Goal: Task Accomplishment & Management: Use online tool/utility

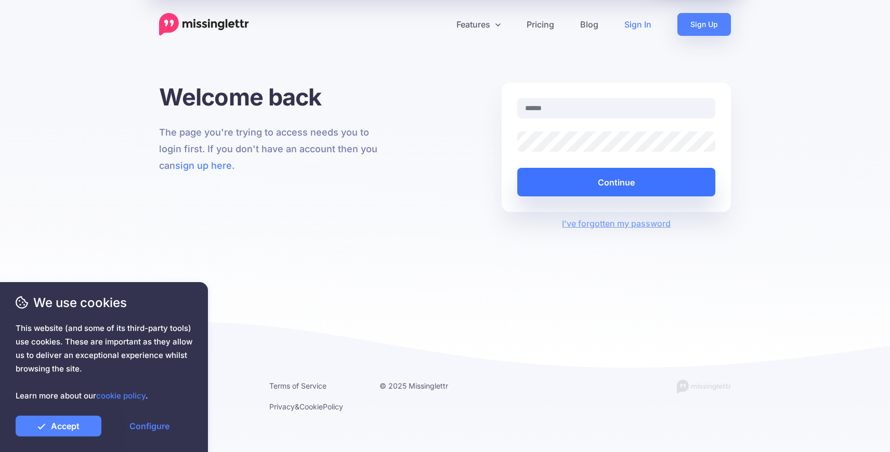
type input "**********"
click at [632, 180] on button "Continue" at bounding box center [616, 182] width 198 height 29
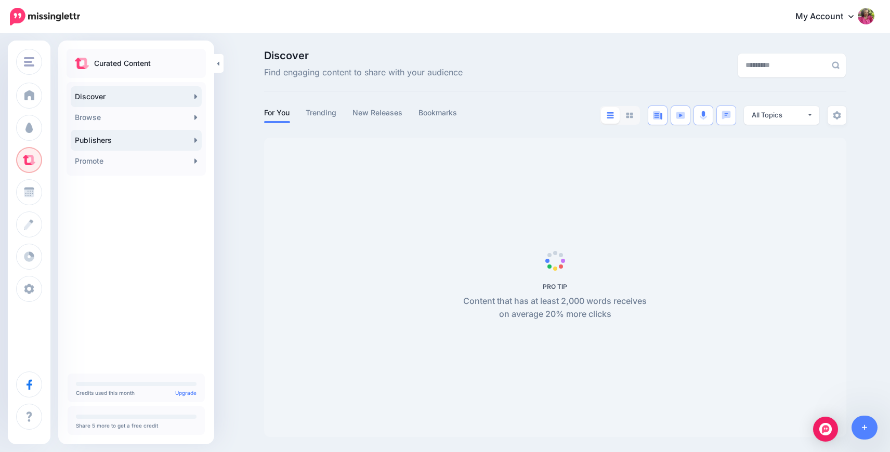
click at [93, 144] on link "Publishers" at bounding box center [136, 140] width 131 height 21
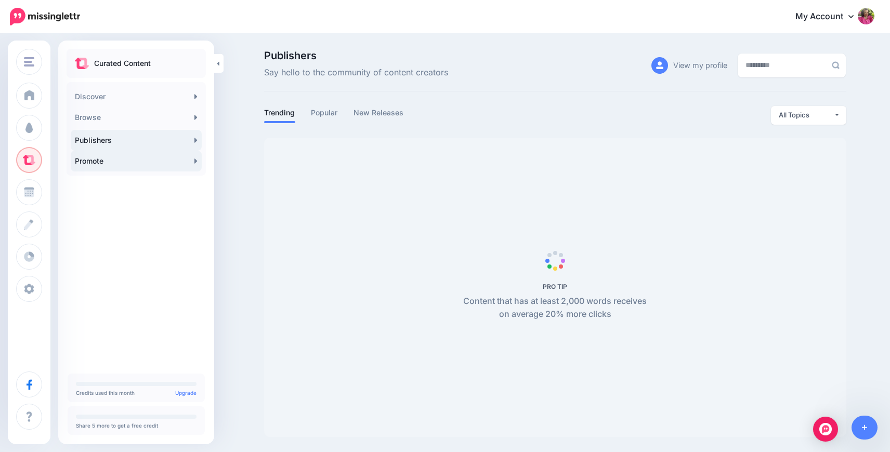
click at [93, 162] on link "Promote" at bounding box center [136, 161] width 131 height 21
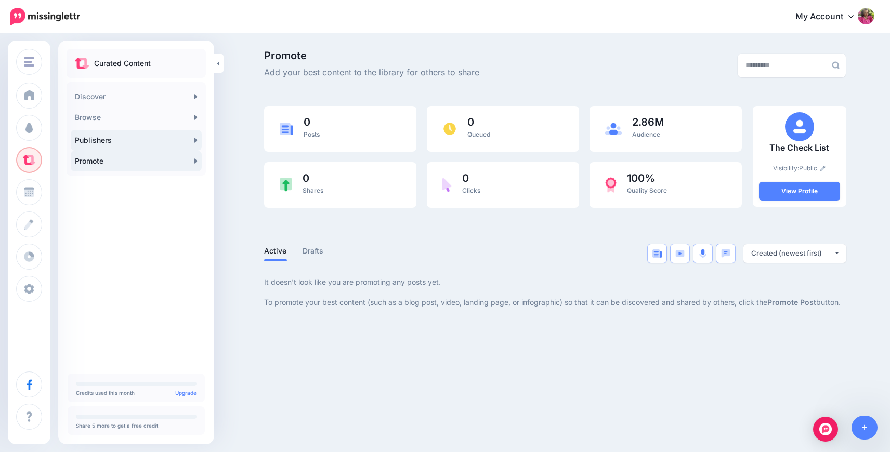
click at [103, 142] on link "Publishers" at bounding box center [136, 140] width 131 height 21
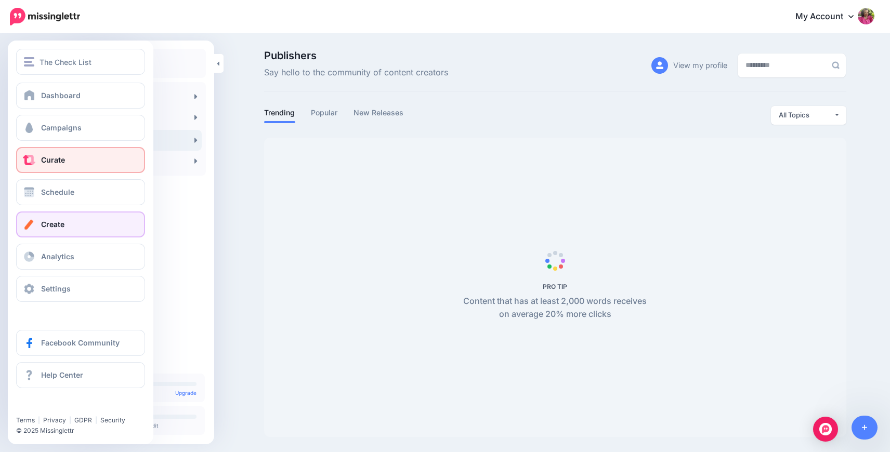
click at [39, 225] on link "Create" at bounding box center [80, 225] width 129 height 26
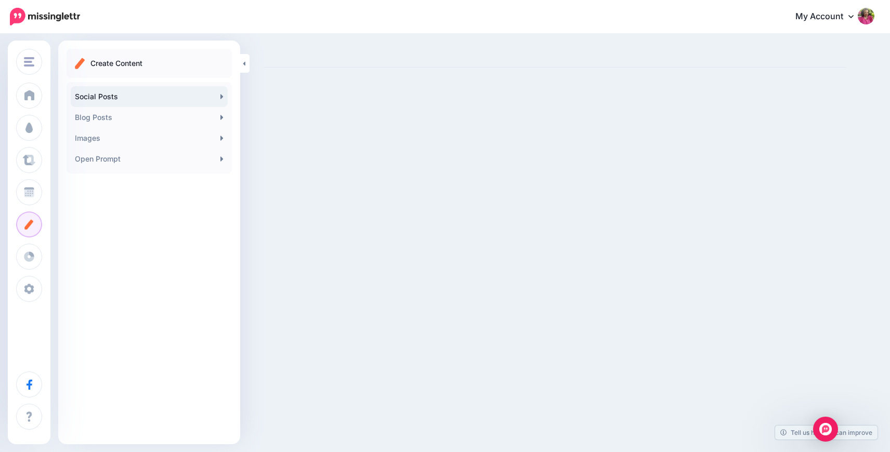
click at [146, 102] on link "Social Posts" at bounding box center [149, 96] width 157 height 21
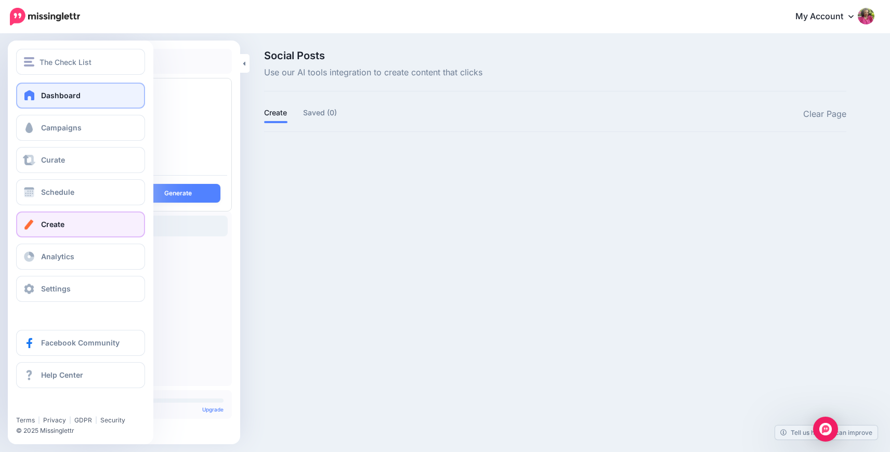
click at [80, 93] on link "Dashboard" at bounding box center [80, 96] width 129 height 26
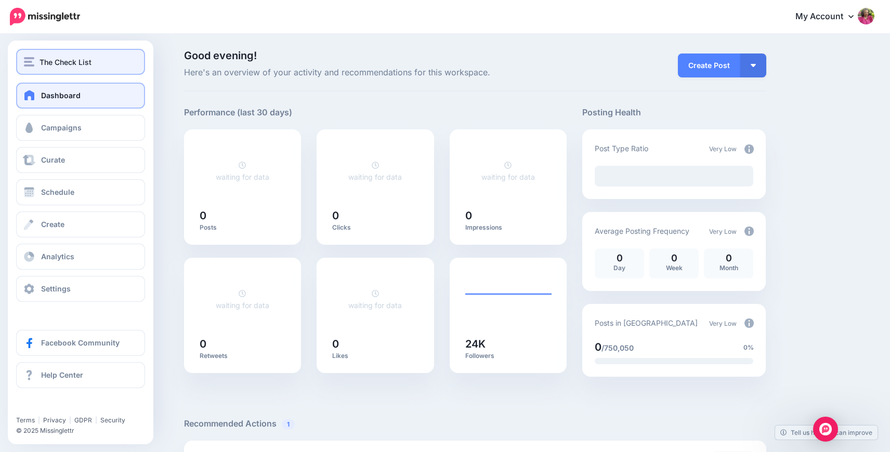
click at [27, 60] on img "button" at bounding box center [29, 61] width 10 height 9
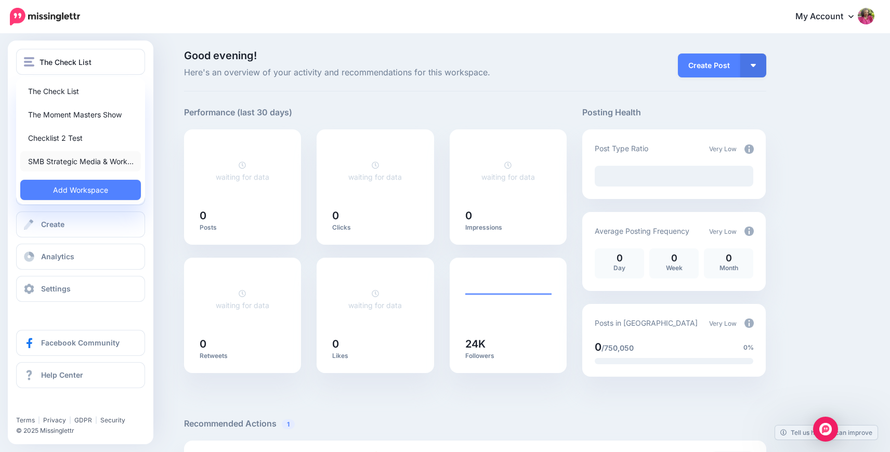
click at [57, 161] on link "SMB Strategic Media & Work…" at bounding box center [80, 161] width 121 height 20
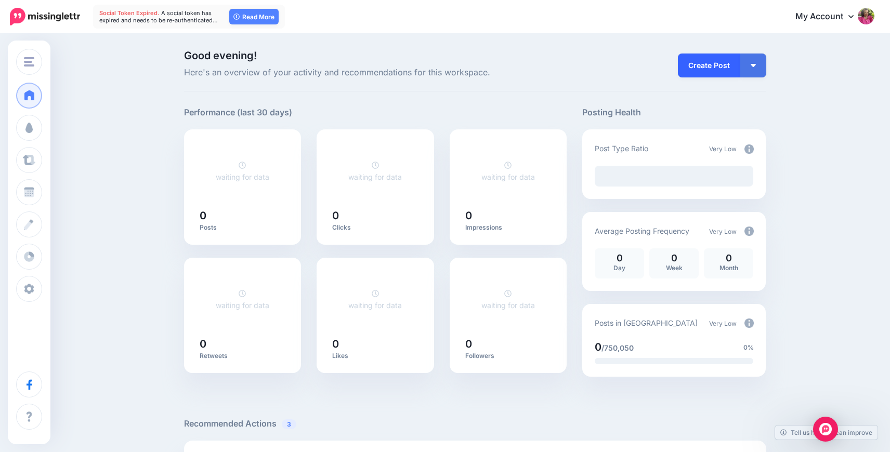
click at [731, 59] on link "Create Post" at bounding box center [709, 66] width 62 height 24
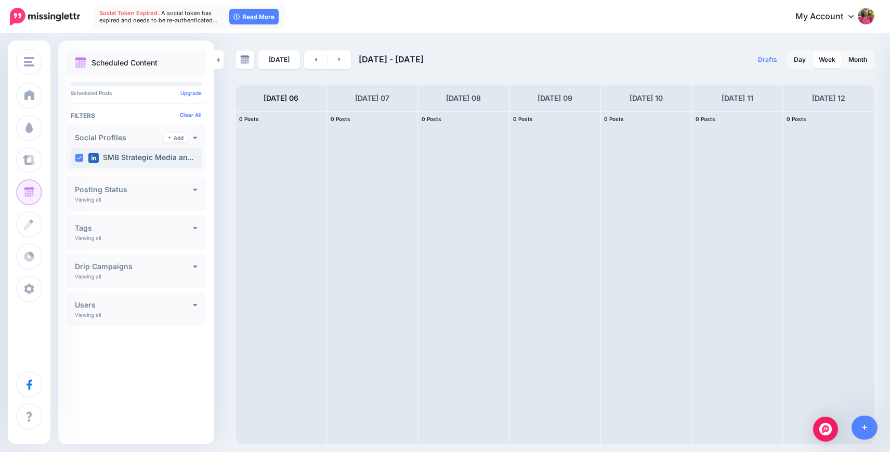
click at [176, 157] on label "SMB Strategic Media an…" at bounding box center [141, 158] width 106 height 10
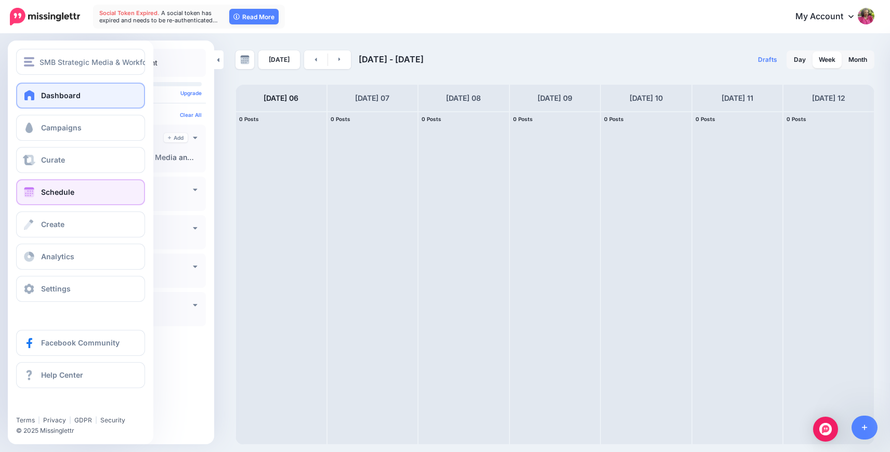
click at [46, 100] on link "Dashboard" at bounding box center [80, 96] width 129 height 26
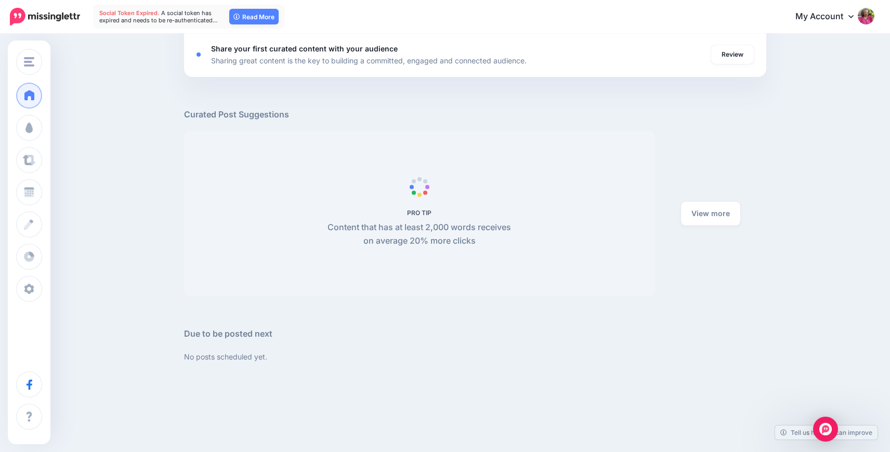
scroll to position [520, 0]
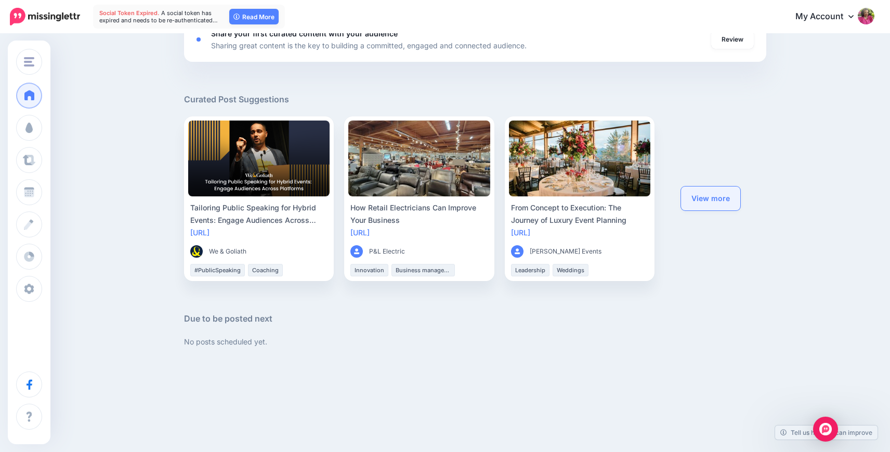
click at [717, 192] on link "View more" at bounding box center [710, 199] width 59 height 24
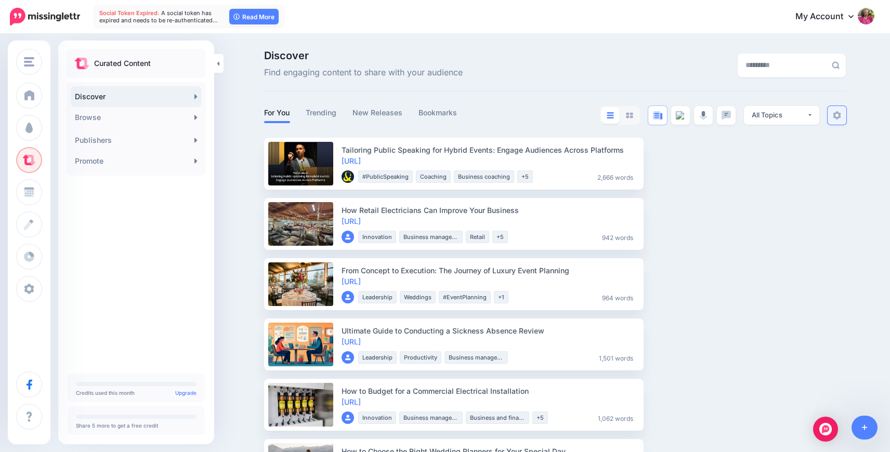
click at [838, 113] on img at bounding box center [837, 115] width 8 height 8
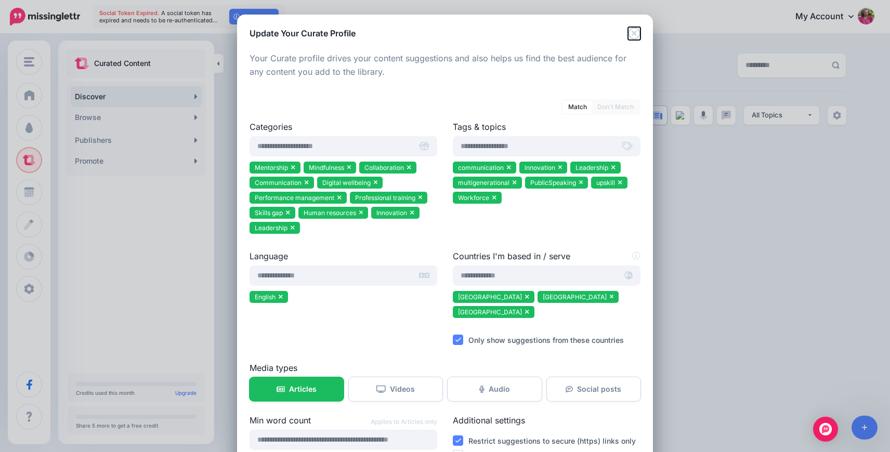
click at [633, 38] on icon "Close" at bounding box center [634, 33] width 12 height 12
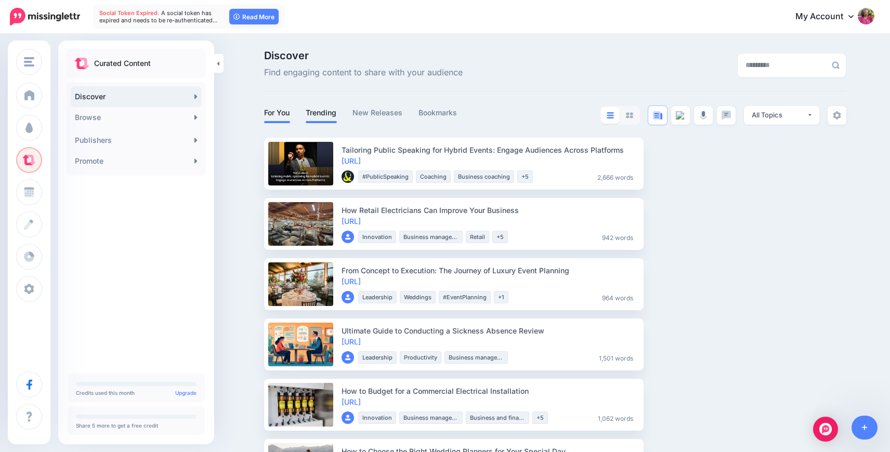
click at [324, 112] on link "Trending" at bounding box center [321, 113] width 31 height 12
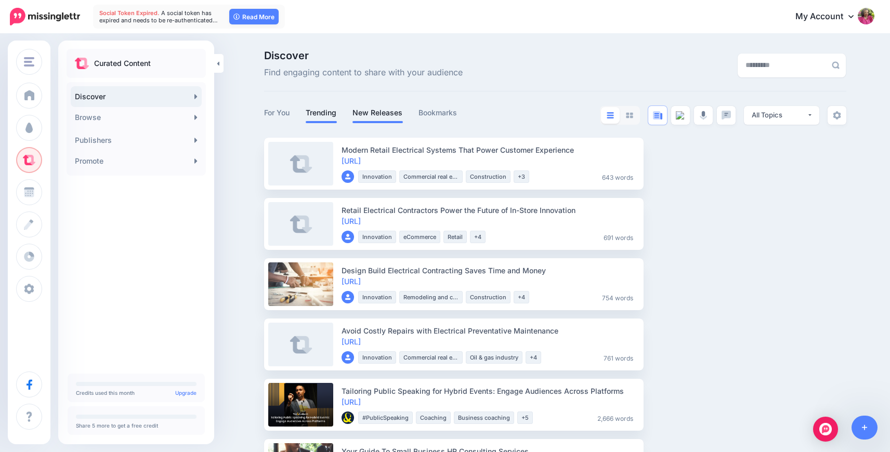
click at [386, 114] on link "New Releases" at bounding box center [377, 113] width 50 height 12
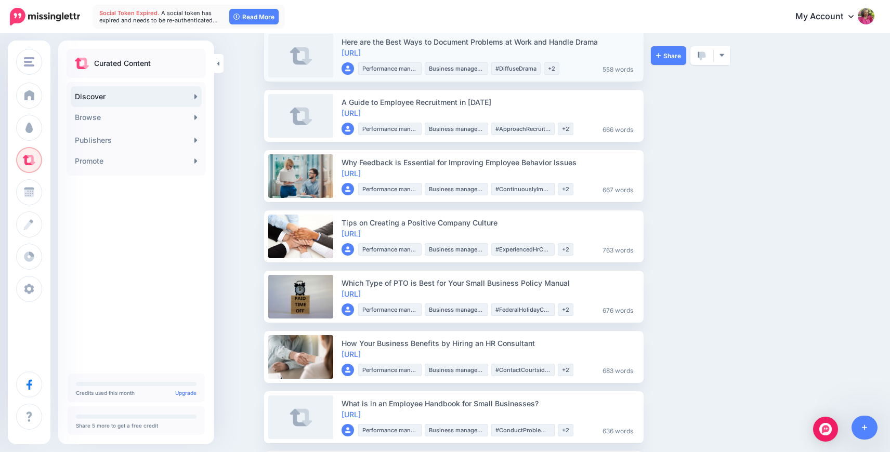
scroll to position [323, 0]
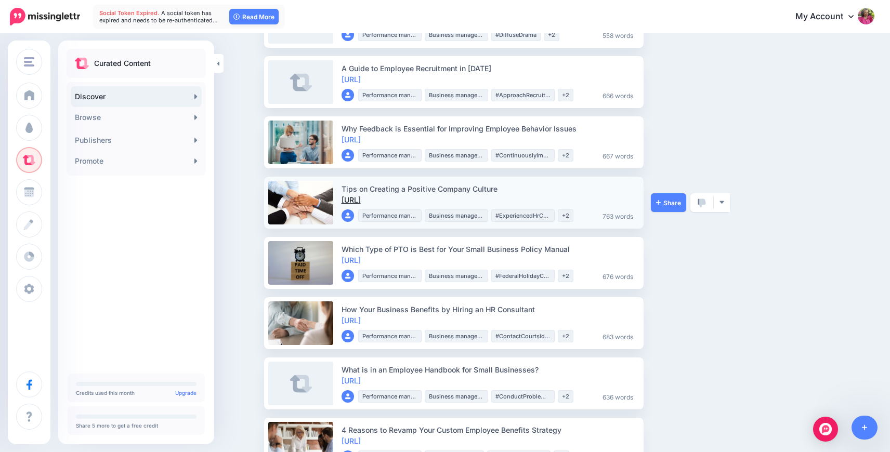
click at [361, 198] on link "[URL]" at bounding box center [350, 199] width 19 height 9
